Goal: Transaction & Acquisition: Purchase product/service

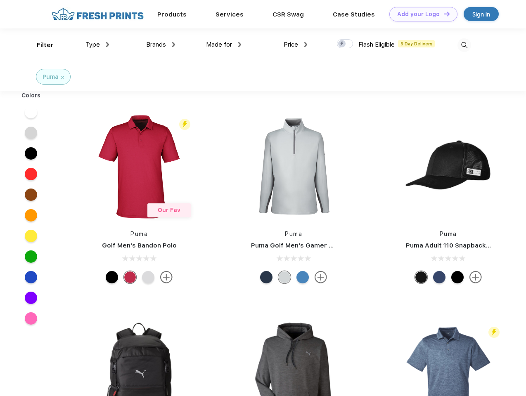
click at [420, 14] on link "Add your Logo Design Tool" at bounding box center [423, 14] width 68 height 14
click at [0, 0] on div "Design Tool" at bounding box center [0, 0] width 0 height 0
click at [443, 14] on link "Add your Logo Design Tool" at bounding box center [423, 14] width 68 height 14
click at [40, 45] on div "Filter" at bounding box center [45, 44] width 17 height 9
click at [97, 45] on span "Type" at bounding box center [92, 44] width 14 height 7
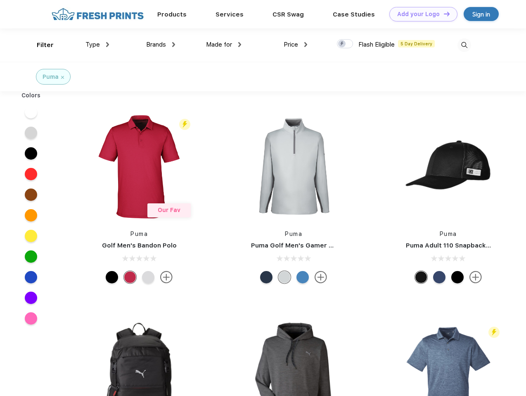
click at [161, 45] on span "Brands" at bounding box center [156, 44] width 20 height 7
click at [224, 45] on span "Made for" at bounding box center [219, 44] width 26 height 7
click at [296, 45] on span "Price" at bounding box center [291, 44] width 14 height 7
click at [345, 44] on div at bounding box center [345, 43] width 16 height 9
click at [342, 44] on input "checkbox" at bounding box center [339, 41] width 5 height 5
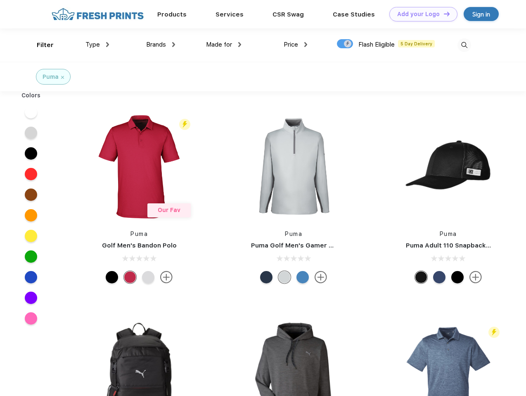
click at [464, 45] on img at bounding box center [464, 45] width 14 height 14
